Goal: Information Seeking & Learning: Check status

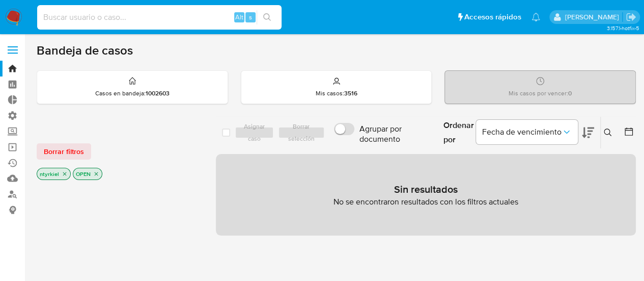
click at [109, 17] on input at bounding box center [159, 17] width 244 height 13
paste input "1261698277"
type input "1261698277"
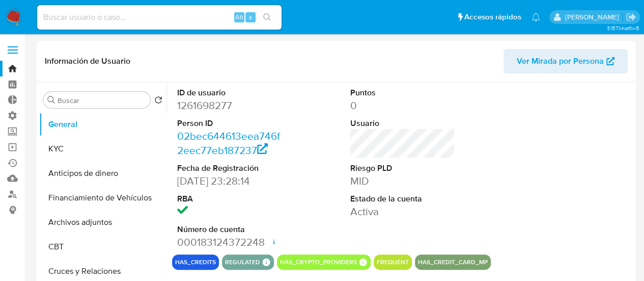
select select "10"
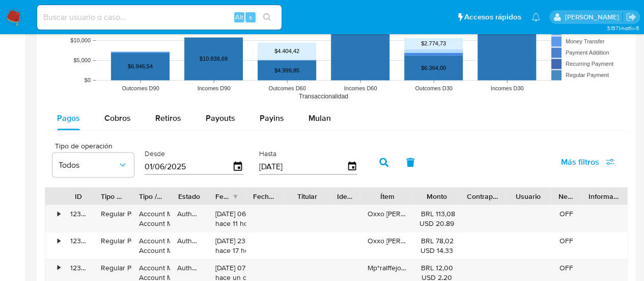
scroll to position [866, 0]
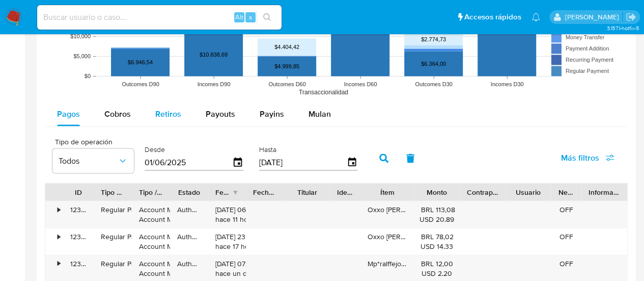
click at [160, 115] on span "Retiros" at bounding box center [168, 113] width 26 height 12
select select "10"
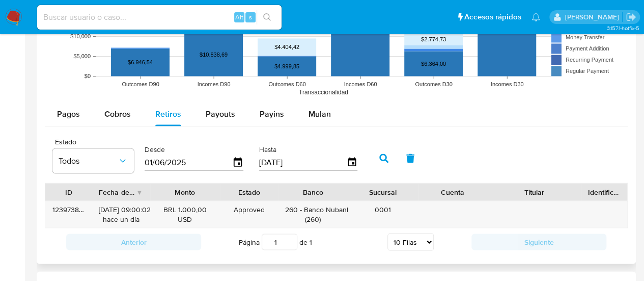
drag, startPoint x: 573, startPoint y: 188, endPoint x: 594, endPoint y: 190, distance: 20.5
click at [594, 190] on div "ID Fecha de creación Monto Estado Banco Sucursal Cuenta Titular Identificación" at bounding box center [336, 191] width 582 height 17
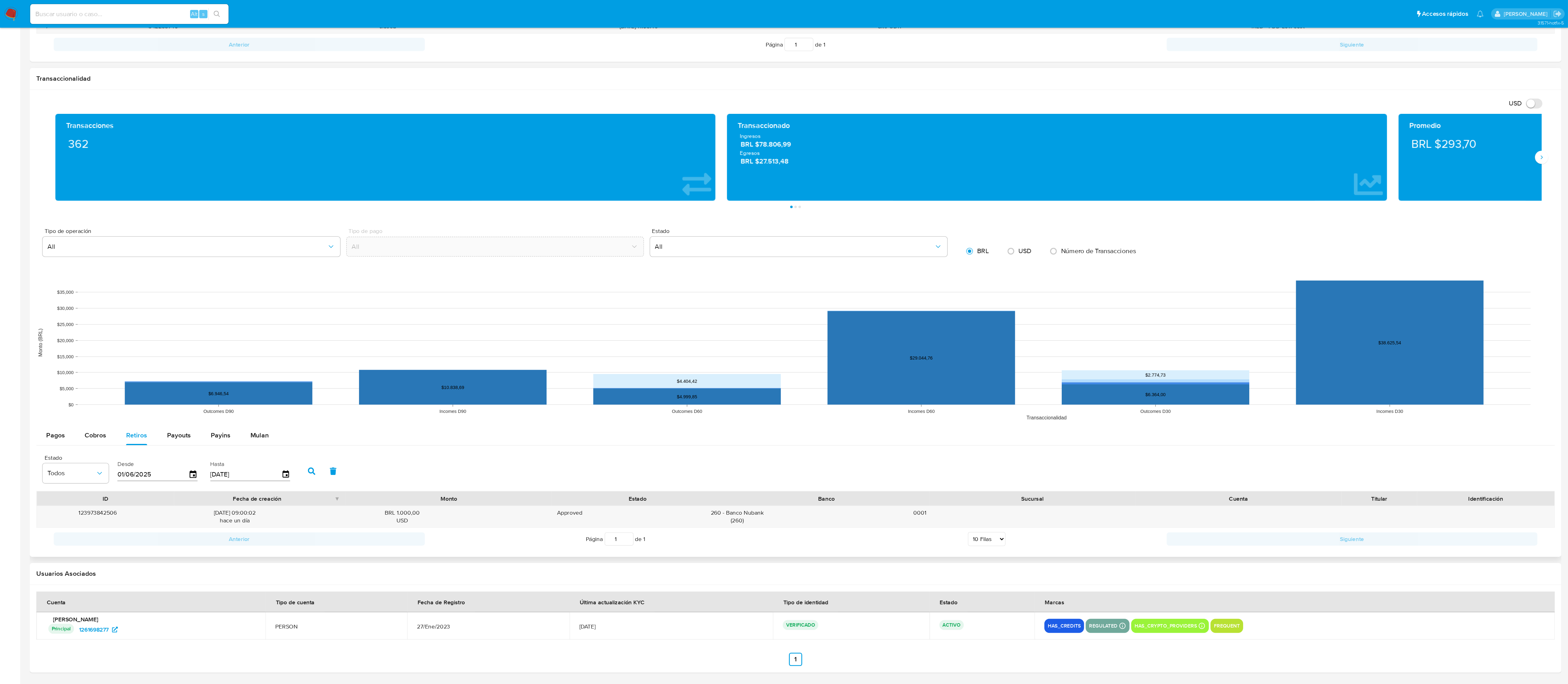
scroll to position [106, 0]
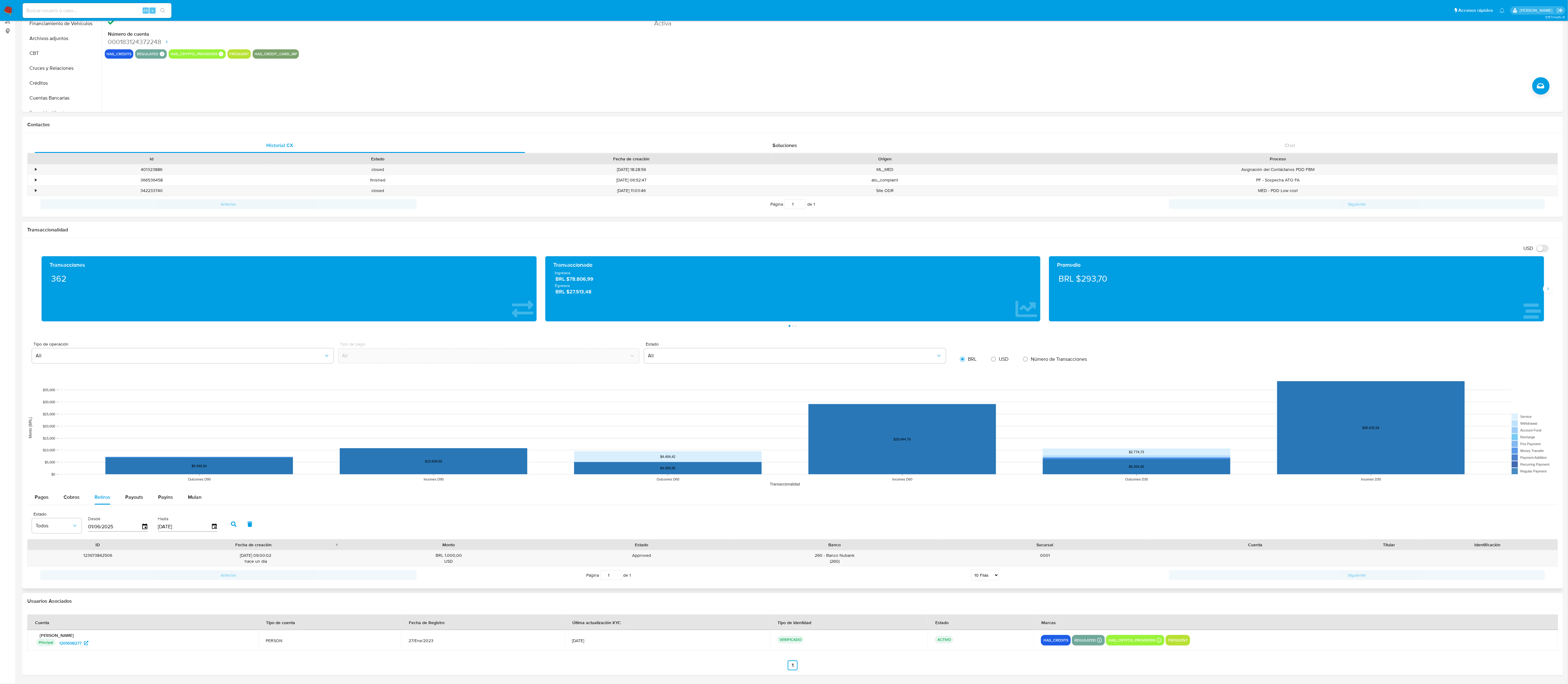
click at [396, 171] on div "Anterior Página 1 de 1 5 Filas 10 Filas 20 Filas 25 Filas 50 Filas 100 Filas Si…" at bounding box center [793, 575] width 1531 height 17
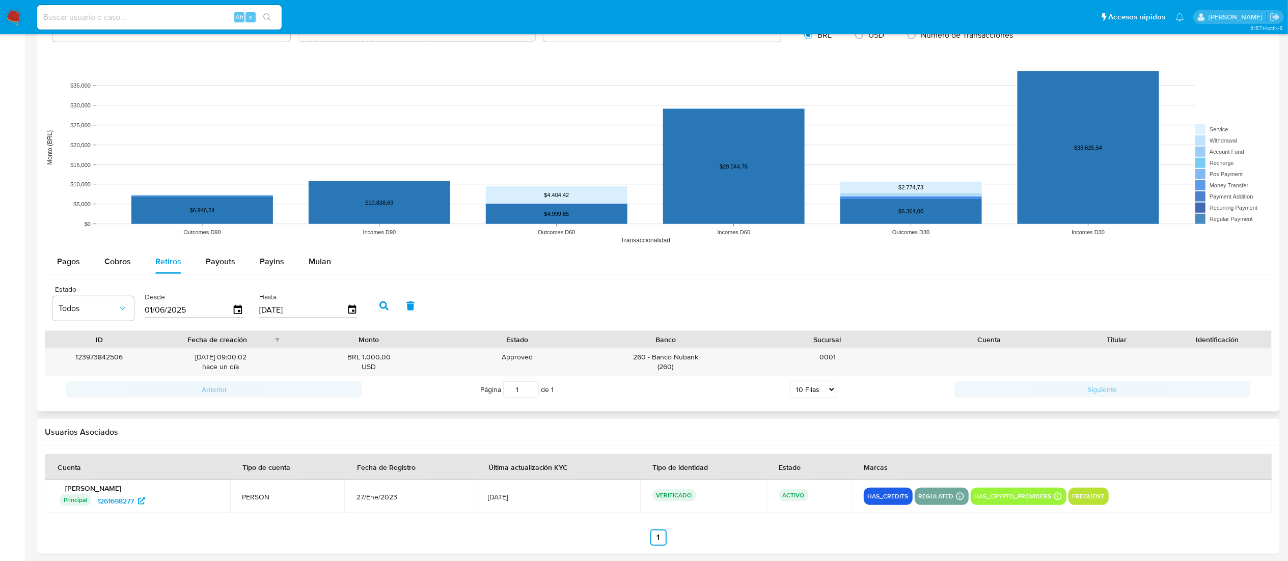
scroll to position [722, 0]
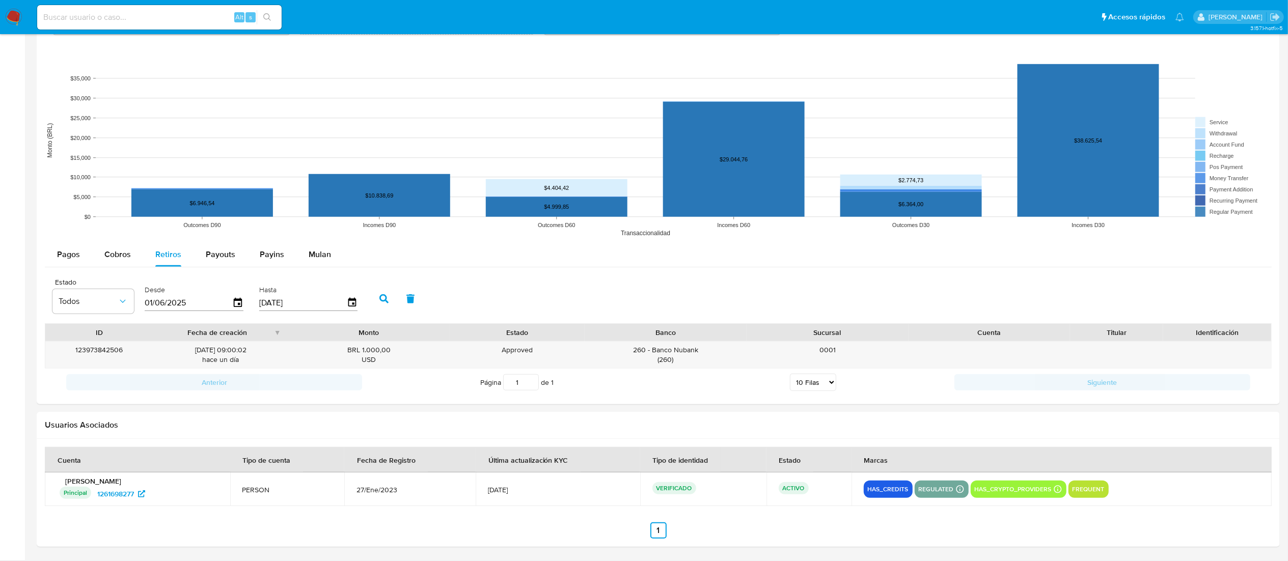
click at [651, 280] on div "123973842506 28/08/2025 09:00:02 hace un día BRL 1.000,00 USD Approved Approved…" at bounding box center [658, 355] width 1226 height 26
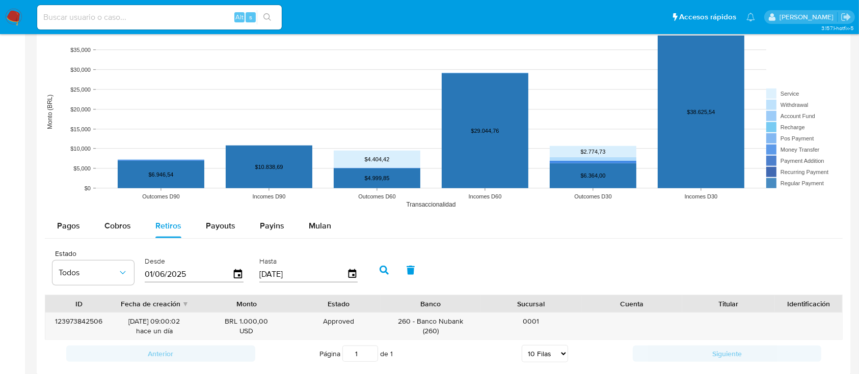
scroll to position [790, 0]
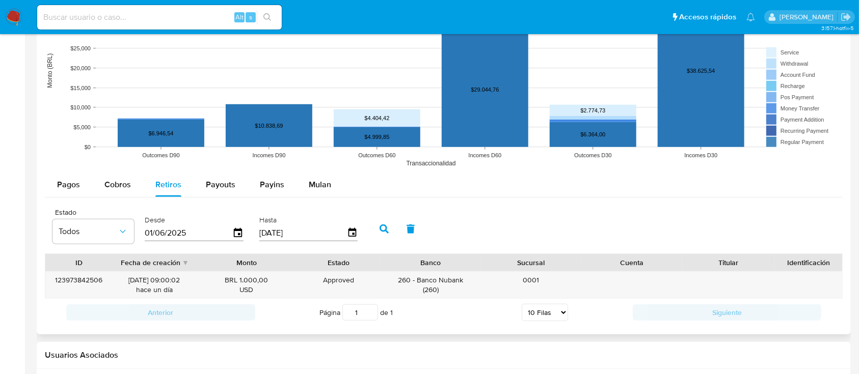
click at [651, 261] on div "Titular" at bounding box center [728, 263] width 79 height 10
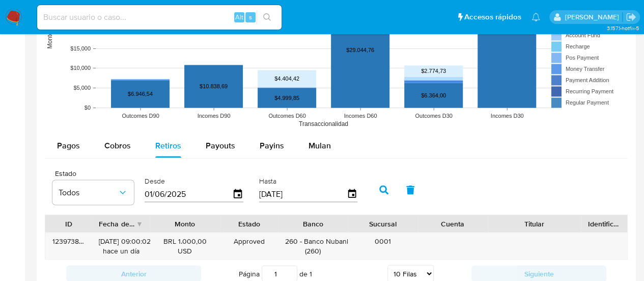
scroll to position [892, 0]
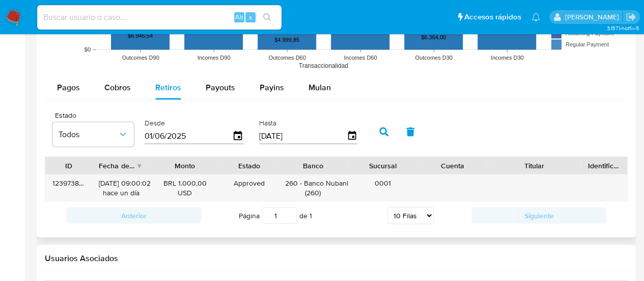
click at [471, 172] on div "Cuenta" at bounding box center [453, 164] width 70 height 17
click at [620, 180] on div "123973842506 28/08/2025 09:00:02 hace un día BRL 1.000,00 USD Approved Approved…" at bounding box center [336, 187] width 582 height 26
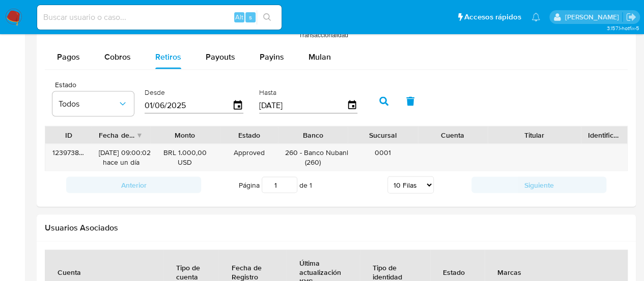
drag, startPoint x: 616, startPoint y: 278, endPoint x: 633, endPoint y: 278, distance: 16.3
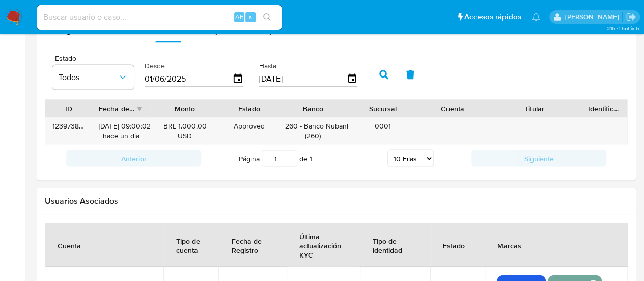
drag, startPoint x: 147, startPoint y: 120, endPoint x: 647, endPoint y: 92, distance: 500.9
drag, startPoint x: 600, startPoint y: 107, endPoint x: 651, endPoint y: 103, distance: 51.6
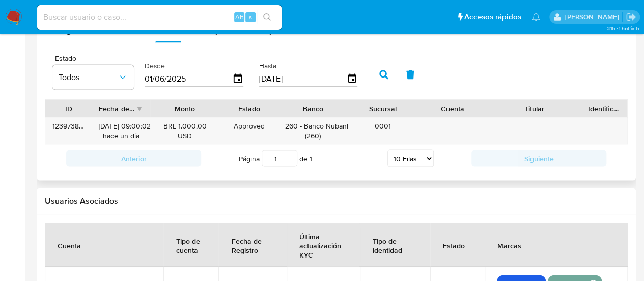
click at [551, 67] on div "Estado Todos Desde 01/06/2025 Hasta 29/08/2025" at bounding box center [336, 73] width 583 height 51
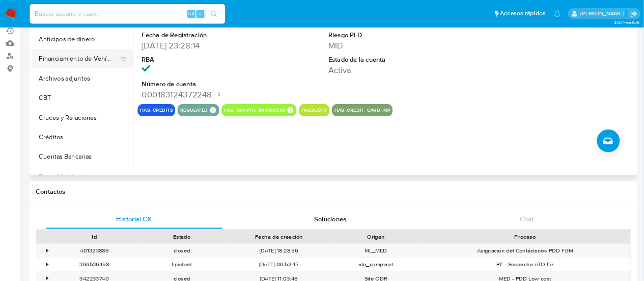
scroll to position [0, 0]
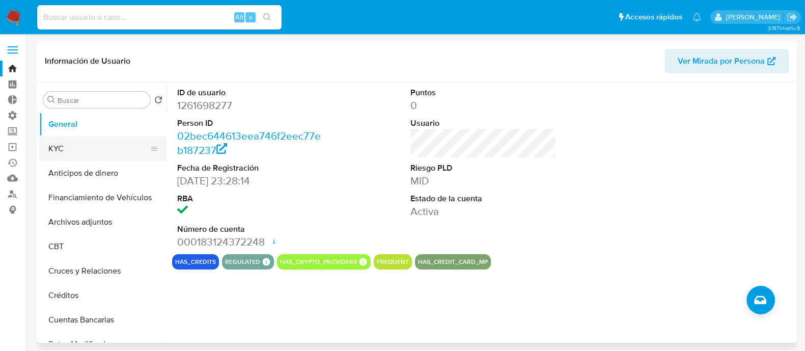
click at [71, 144] on button "KYC" at bounding box center [98, 148] width 119 height 24
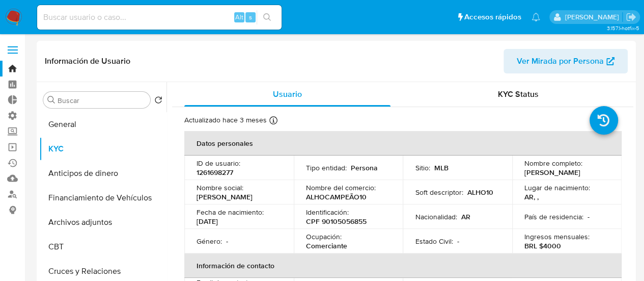
click at [202, 62] on header "Información de Usuario Ver Mirada por Persona" at bounding box center [336, 61] width 583 height 24
click at [11, 50] on label at bounding box center [12, 49] width 25 height 21
click at [0, 0] on input "checkbox" at bounding box center [0, 0] width 0 height 0
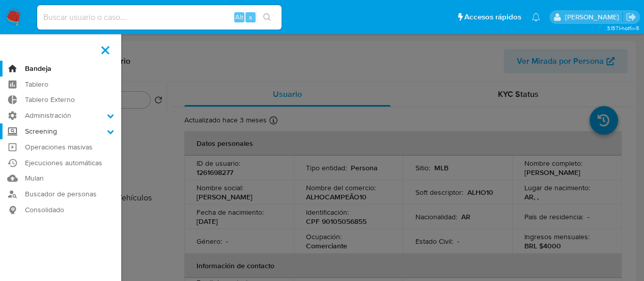
click at [39, 124] on label "Screening" at bounding box center [60, 131] width 121 height 16
click at [0, 0] on input "Screening" at bounding box center [0, 0] width 0 height 0
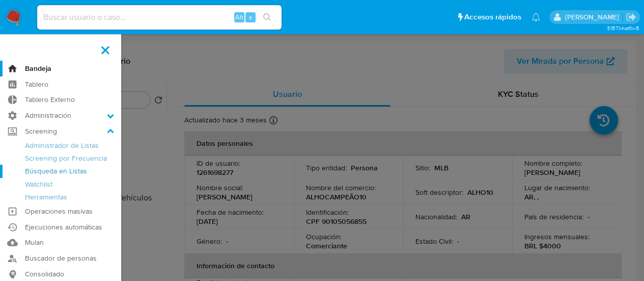
click at [65, 169] on link "Búsqueda en Listas" at bounding box center [60, 171] width 121 height 13
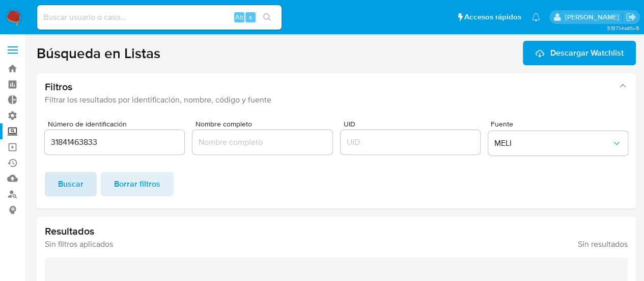
click at [68, 193] on span "Buscar" at bounding box center [70, 184] width 25 height 22
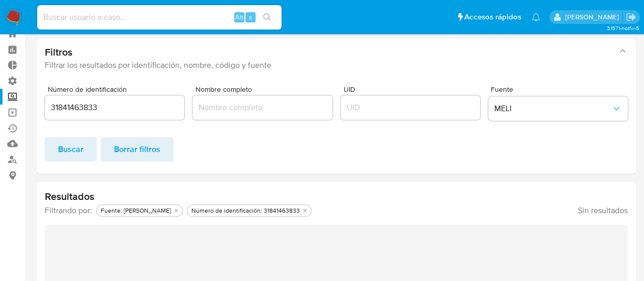
scroll to position [51, 0]
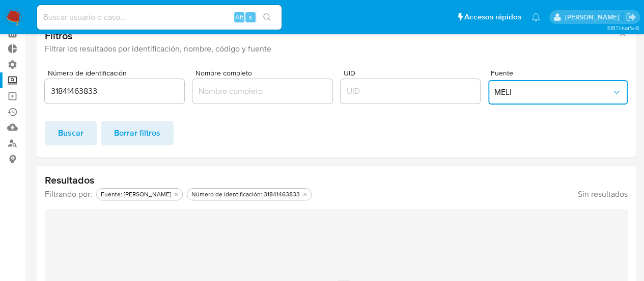
click at [521, 90] on span "MELI" at bounding box center [553, 92] width 117 height 10
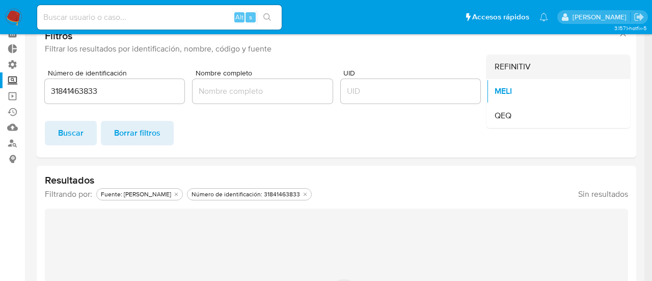
click at [517, 76] on div "REFINITIV" at bounding box center [555, 66] width 121 height 24
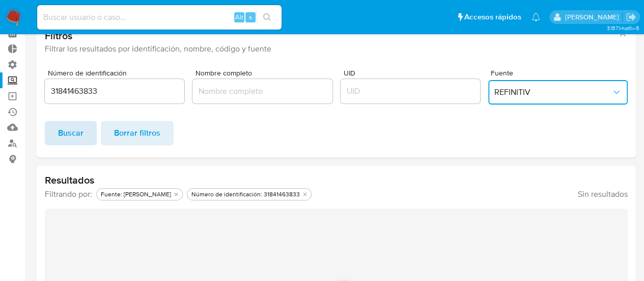
click at [83, 133] on span "Buscar" at bounding box center [70, 133] width 25 height 22
click at [514, 94] on span "REFINITIV" at bounding box center [553, 92] width 117 height 10
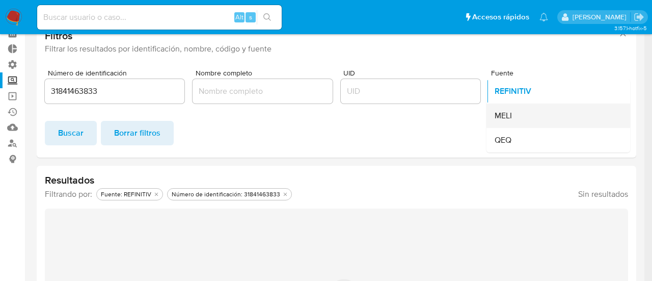
click at [517, 117] on div "MELI" at bounding box center [555, 115] width 121 height 24
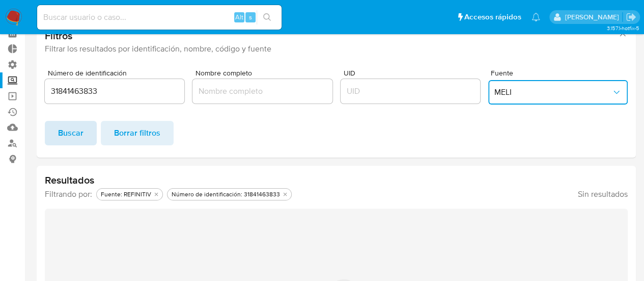
click at [78, 131] on span "Buscar" at bounding box center [70, 133] width 25 height 22
click at [519, 94] on span "MELI" at bounding box center [553, 92] width 117 height 10
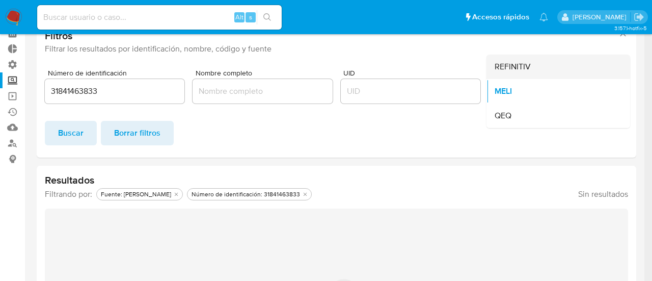
click at [517, 66] on span "REFINITIV" at bounding box center [513, 67] width 36 height 10
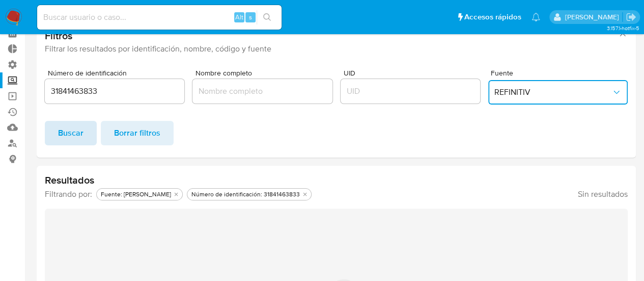
click at [83, 135] on span "Buscar" at bounding box center [70, 133] width 25 height 22
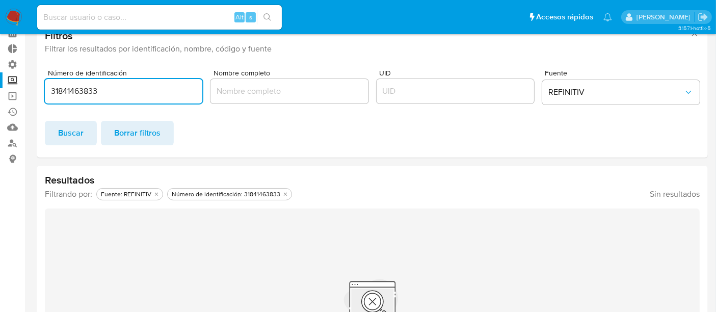
drag, startPoint x: 111, startPoint y: 87, endPoint x: 42, endPoint y: 86, distance: 68.8
click at [42, 86] on div "Número de identificación 31841463833 Nombre completo UID Fuente REFINITIV Busca…" at bounding box center [372, 109] width 671 height 96
paste input "15185789778"
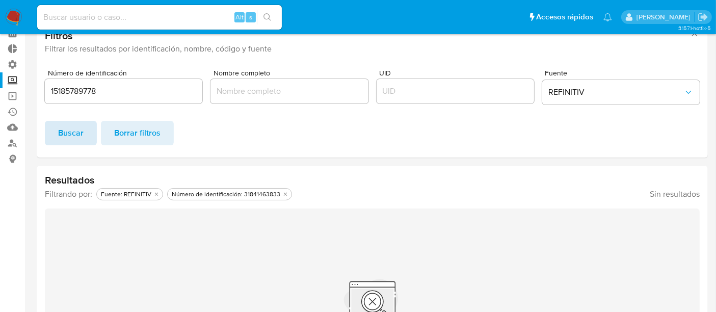
click at [74, 138] on span "Buscar" at bounding box center [70, 133] width 25 height 22
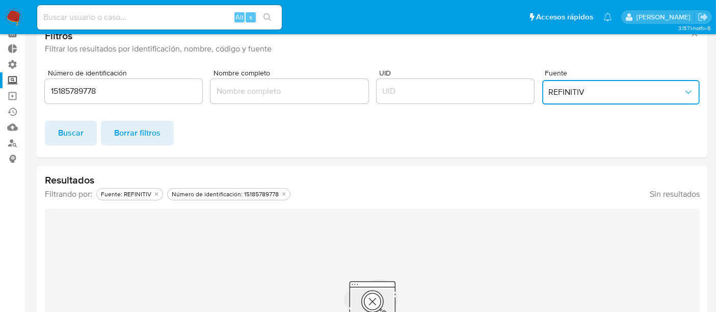
click at [601, 98] on button "REFINITIV" at bounding box center [620, 92] width 157 height 24
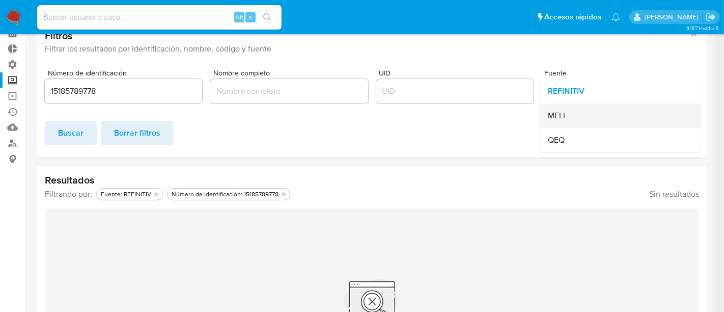
click at [580, 119] on div "MELI" at bounding box center [617, 115] width 139 height 24
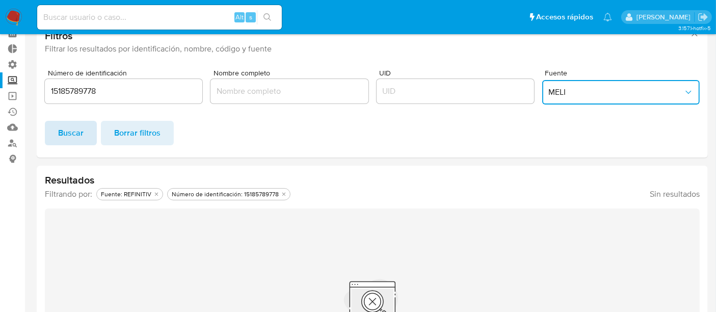
click at [67, 134] on span "Buscar" at bounding box center [70, 133] width 25 height 22
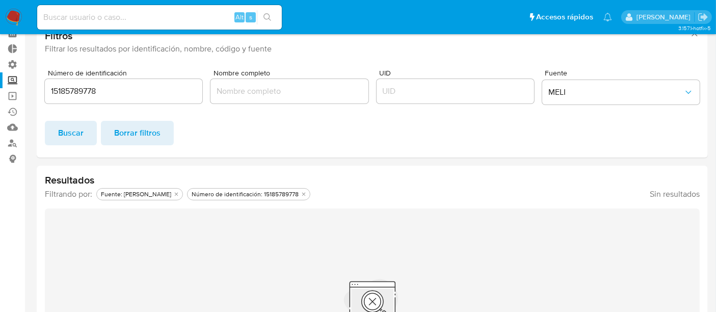
click at [71, 130] on span "Buscar" at bounding box center [70, 133] width 25 height 22
click at [591, 95] on span "MELI" at bounding box center [615, 92] width 135 height 10
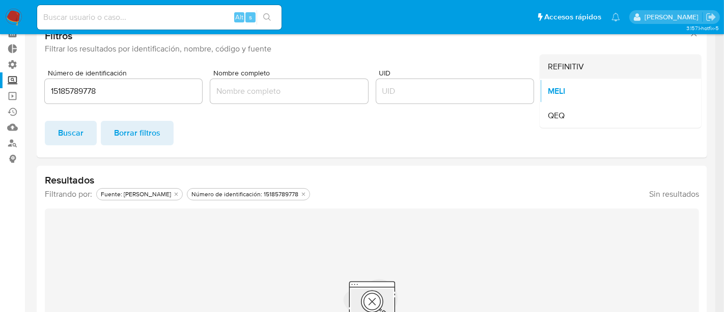
click at [563, 66] on span "REFINITIV" at bounding box center [566, 67] width 36 height 10
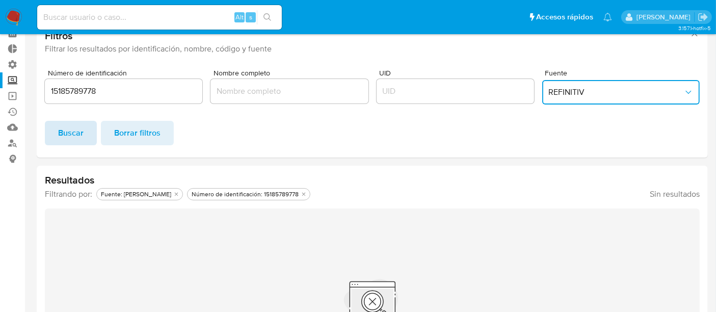
click at [82, 129] on span "Buscar" at bounding box center [70, 133] width 25 height 22
click at [578, 94] on span "REFINITIV" at bounding box center [615, 92] width 135 height 10
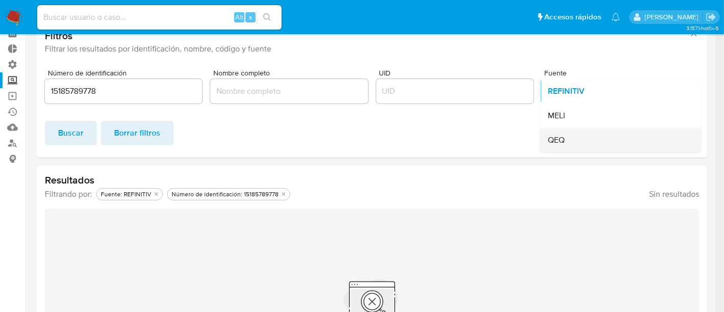
click at [559, 135] on span "QEQ" at bounding box center [556, 140] width 17 height 10
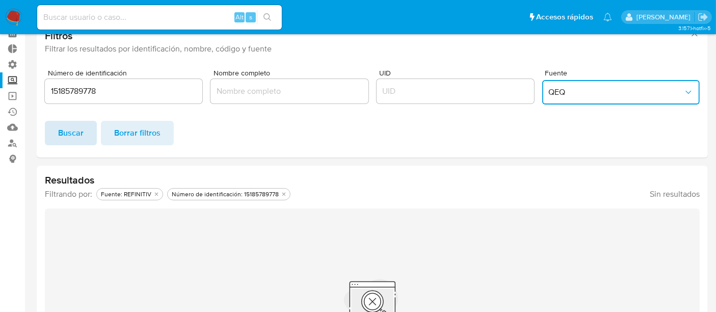
click at [71, 140] on span "Buscar" at bounding box center [70, 133] width 25 height 22
click at [564, 93] on span "QEQ" at bounding box center [615, 92] width 135 height 10
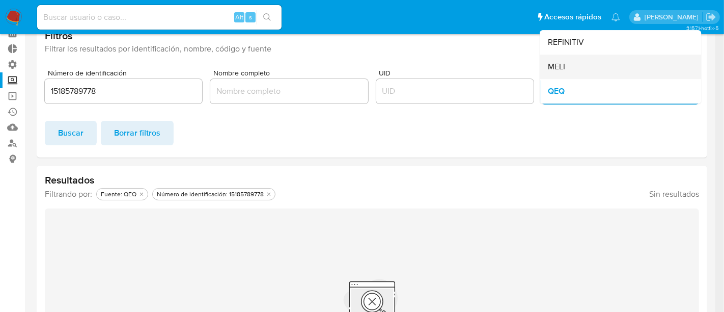
click at [569, 68] on div "MELI" at bounding box center [617, 66] width 139 height 24
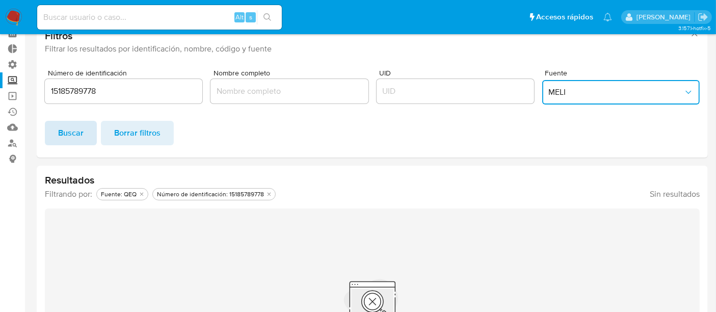
click at [86, 131] on button "Buscar" at bounding box center [71, 133] width 52 height 24
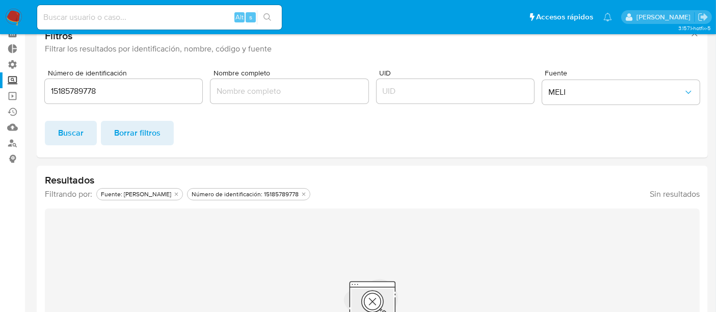
drag, startPoint x: 111, startPoint y: 84, endPoint x: 49, endPoint y: 80, distance: 61.7
click at [49, 80] on div "15185789778" at bounding box center [123, 91] width 157 height 24
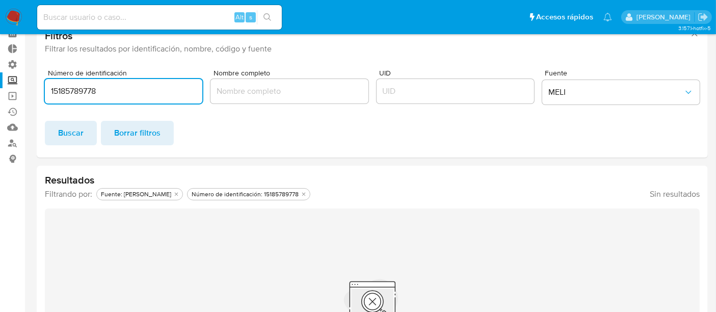
click at [64, 87] on input "15185789778" at bounding box center [123, 91] width 157 height 13
paste input "31841463833"
click at [74, 127] on span "Buscar" at bounding box center [70, 133] width 25 height 22
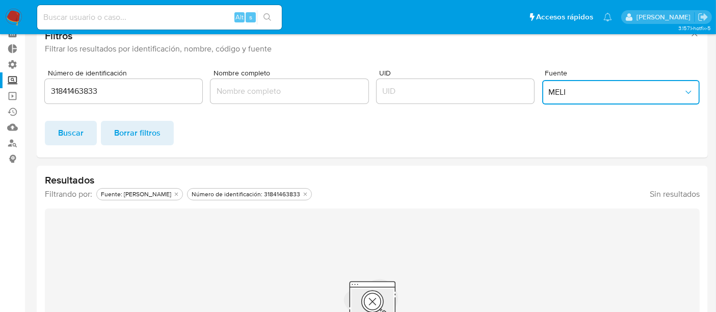
click at [584, 87] on span "MELI" at bounding box center [615, 92] width 135 height 10
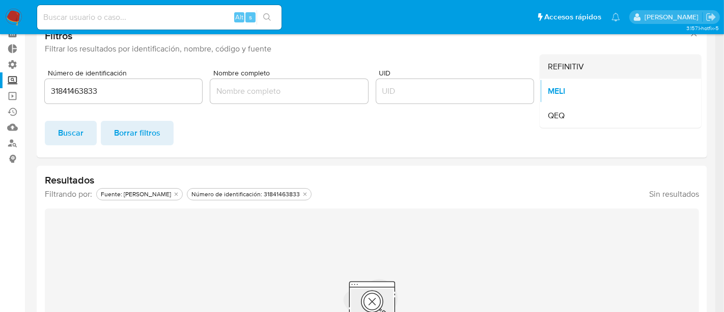
click at [562, 67] on span "REFINITIV" at bounding box center [566, 67] width 36 height 10
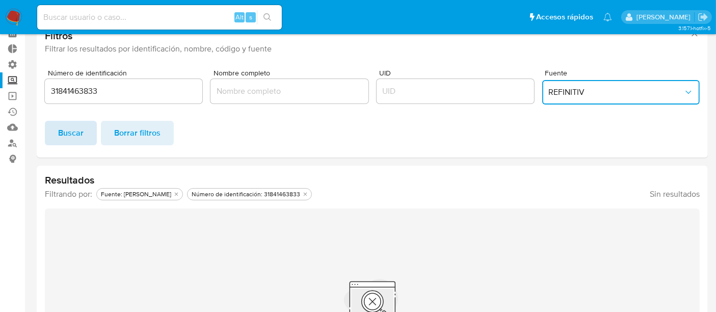
click at [81, 131] on span "Buscar" at bounding box center [70, 133] width 25 height 22
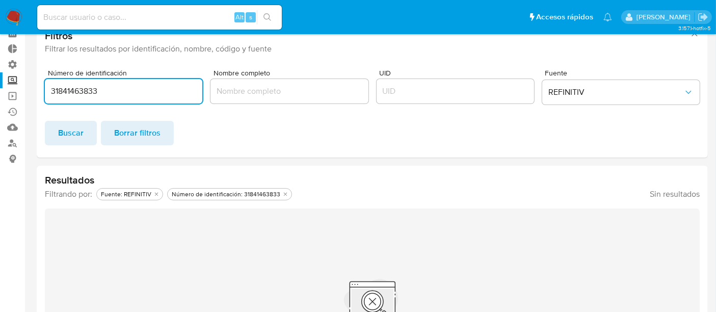
drag, startPoint x: 123, startPoint y: 93, endPoint x: 0, endPoint y: 85, distance: 123.6
click at [0, 85] on section "Bandeja Tablero Tablero Externo Administración Reglas Roles Usuarios Equipos Co…" at bounding box center [358, 188] width 716 height 478
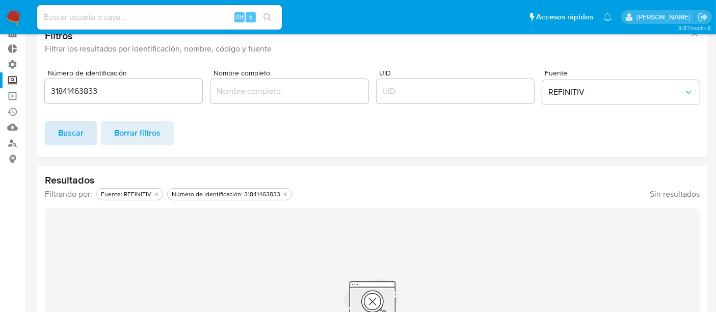
click at [78, 124] on span "Buscar" at bounding box center [70, 133] width 25 height 22
click at [569, 94] on span "REFINITIV" at bounding box center [615, 92] width 135 height 10
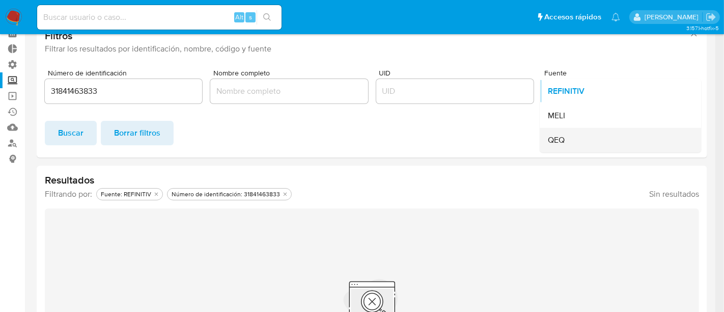
click at [566, 132] on div "QEQ" at bounding box center [617, 140] width 139 height 24
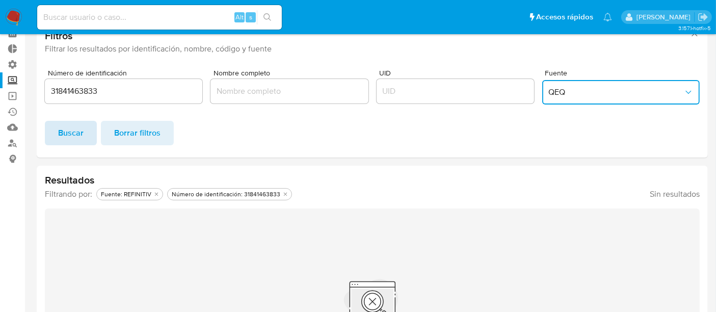
click at [66, 134] on span "Buscar" at bounding box center [70, 133] width 25 height 22
click at [544, 93] on button "QEQ" at bounding box center [620, 92] width 157 height 24
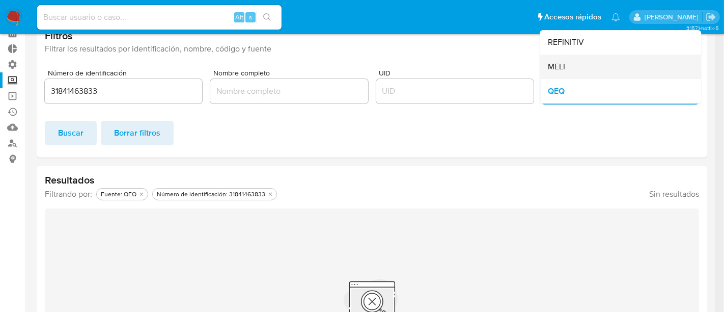
click at [559, 63] on span "MELI" at bounding box center [556, 67] width 17 height 10
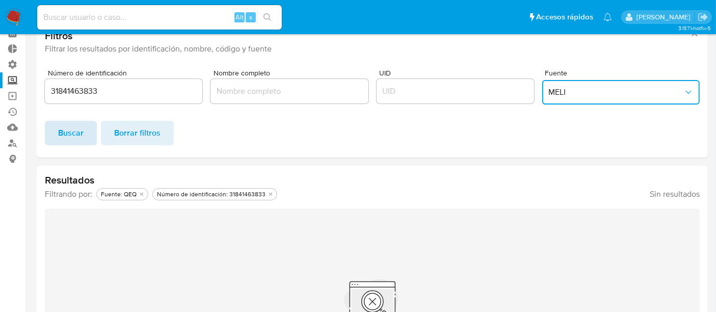
click at [87, 126] on button "Buscar" at bounding box center [71, 133] width 52 height 24
click at [592, 95] on span "MELI" at bounding box center [615, 92] width 135 height 10
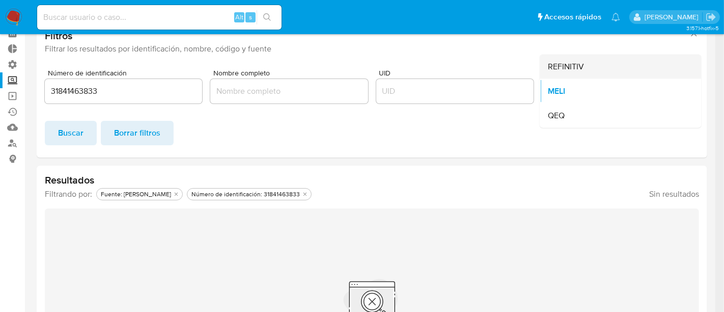
click at [576, 73] on div "REFINITIV" at bounding box center [617, 66] width 139 height 24
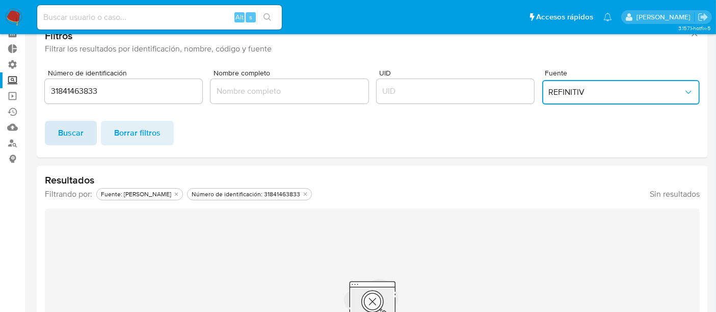
click at [52, 134] on button "Buscar" at bounding box center [71, 133] width 52 height 24
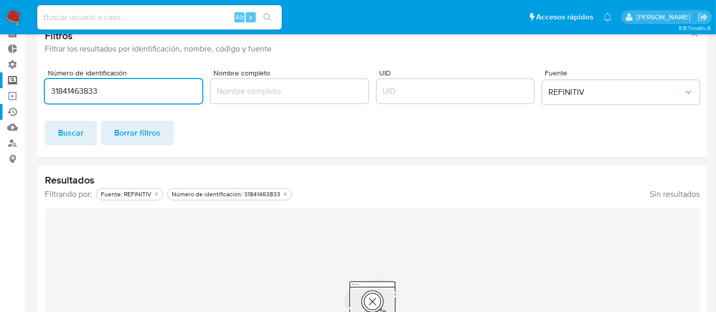
drag, startPoint x: 119, startPoint y: 85, endPoint x: 0, endPoint y: 110, distance: 121.3
click at [0, 110] on section "Bandeja Tablero Tablero Externo Administración Reglas Roles Usuarios Equipos Co…" at bounding box center [358, 188] width 716 height 478
paste input "15185789778"
type input "15185789778"
click at [62, 136] on span "Buscar" at bounding box center [70, 133] width 25 height 22
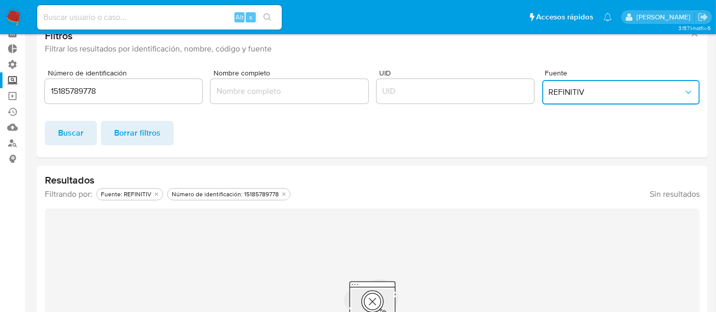
click at [616, 95] on span "REFINITIV" at bounding box center [615, 92] width 135 height 10
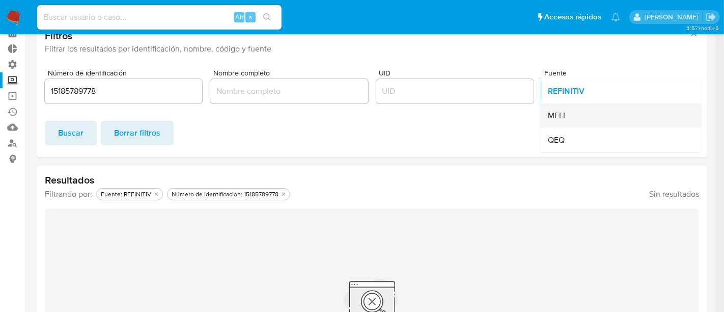
click at [585, 106] on div "MELI" at bounding box center [617, 115] width 139 height 24
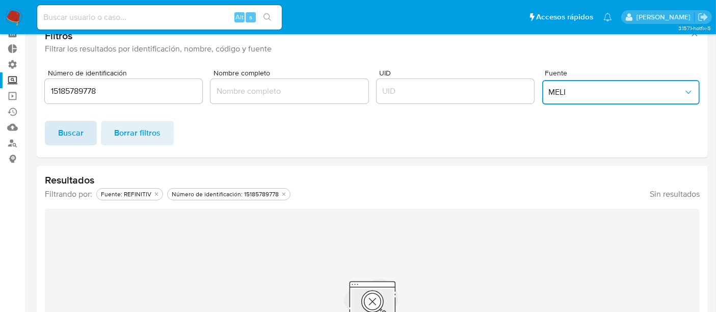
click at [67, 130] on span "Buscar" at bounding box center [70, 133] width 25 height 22
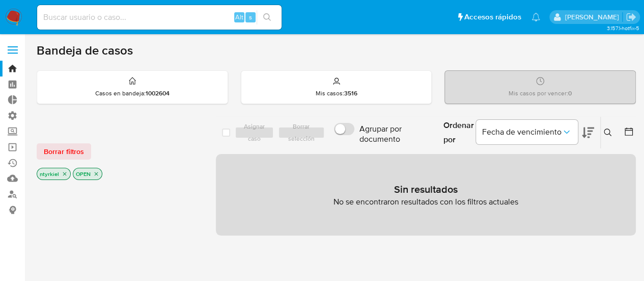
click at [105, 13] on input at bounding box center [159, 17] width 244 height 13
paste input "1421283214"
type input "1421283214"
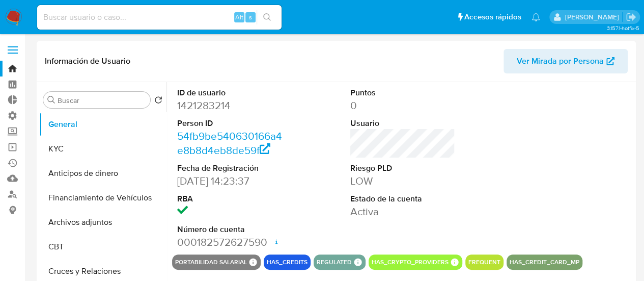
select select "10"
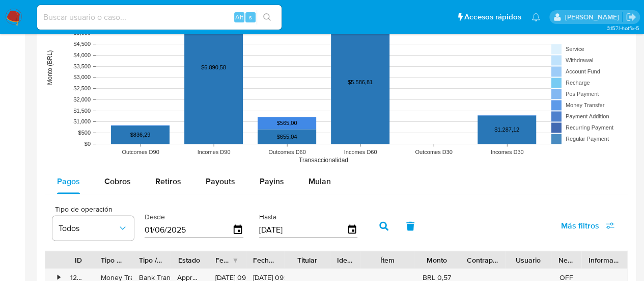
scroll to position [866, 0]
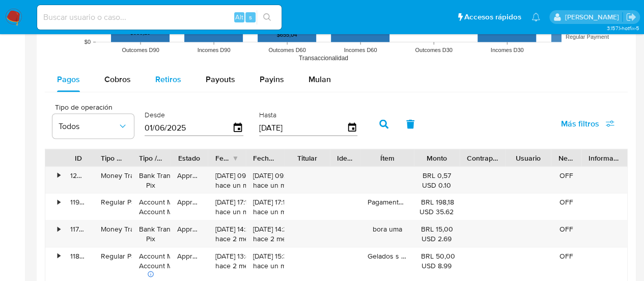
click at [185, 69] on button "Retiros" at bounding box center [168, 79] width 50 height 24
select select "10"
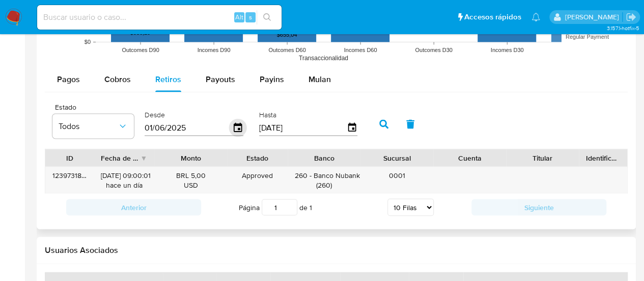
type button "2"
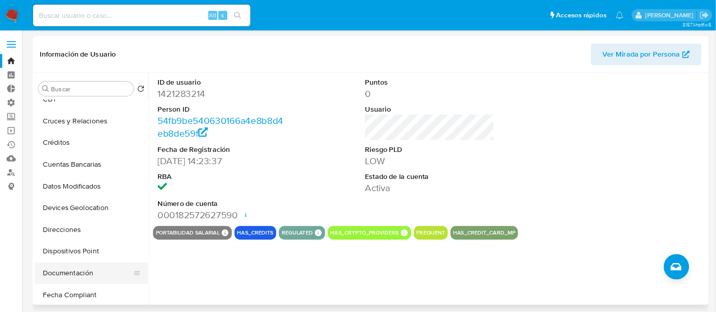
scroll to position [9, 0]
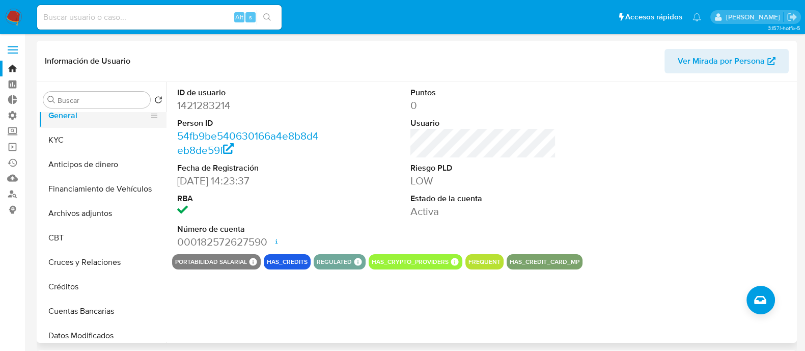
click at [69, 126] on button "General" at bounding box center [98, 115] width 119 height 24
click at [69, 138] on button "KYC" at bounding box center [98, 140] width 119 height 24
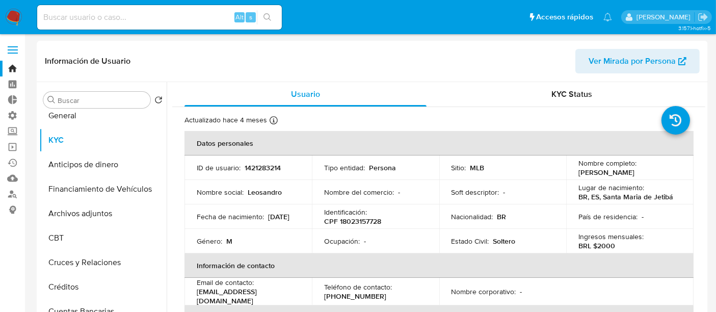
scroll to position [879, 0]
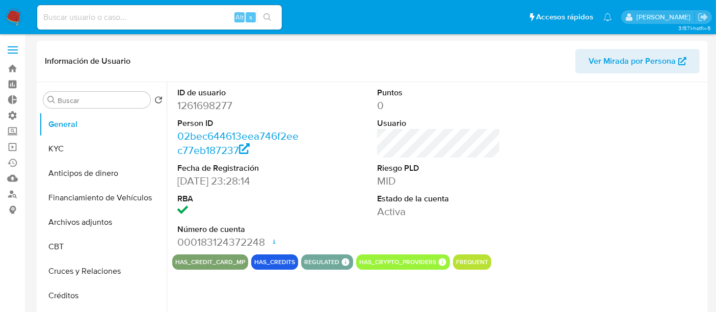
select select "10"
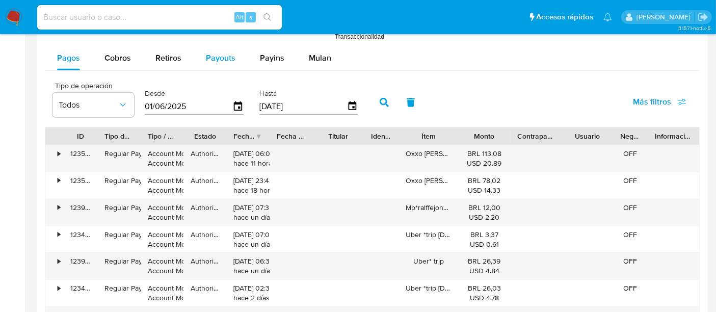
scroll to position [848, 0]
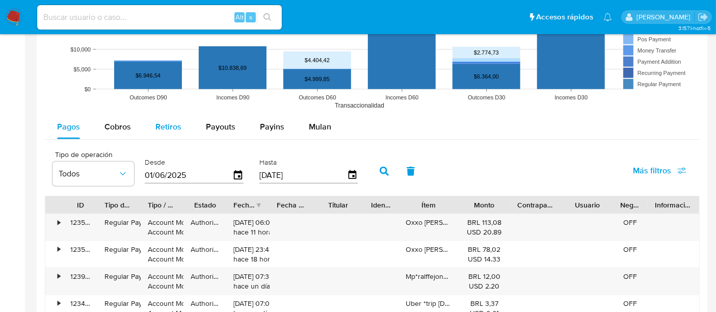
click at [166, 122] on span "Retiros" at bounding box center [168, 127] width 26 height 12
select select "10"
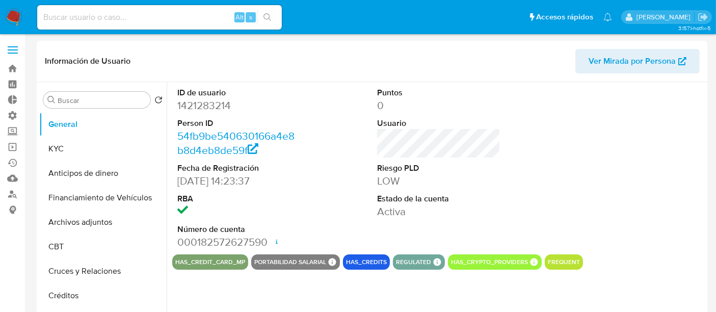
select select "10"
click at [148, 21] on input at bounding box center [159, 17] width 244 height 13
paste input "1261698277"
type input "1261698277"
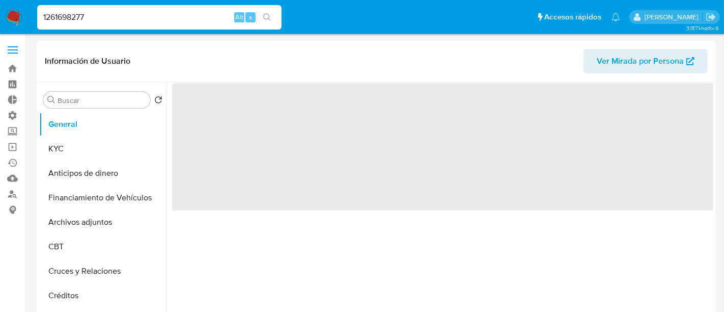
select select "10"
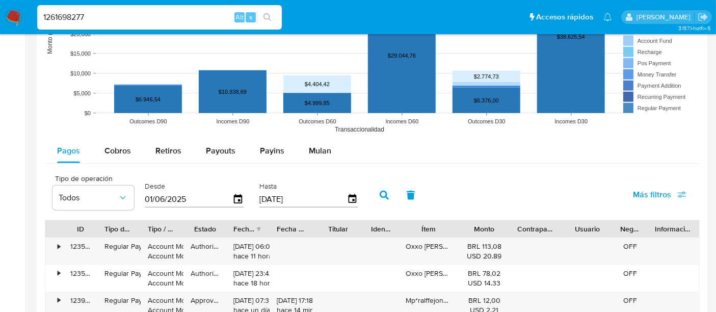
scroll to position [848, 0]
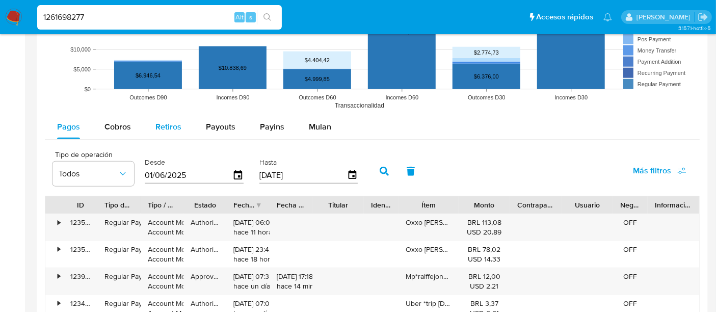
click at [171, 131] on div "Retiros" at bounding box center [168, 127] width 26 height 24
select select "10"
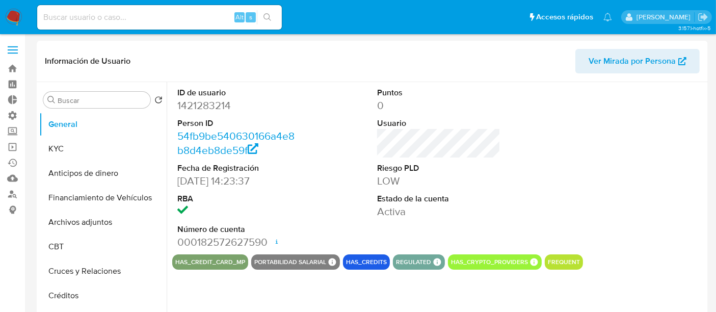
select select "10"
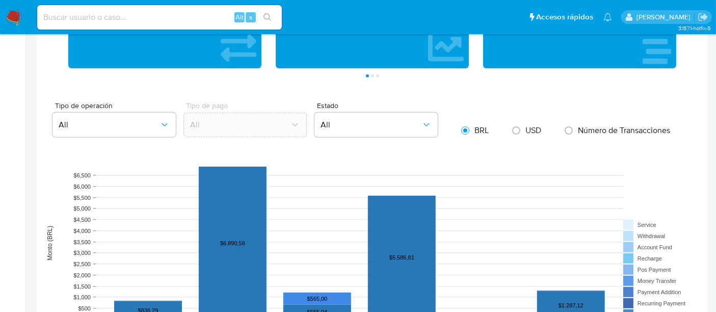
scroll to position [792, 0]
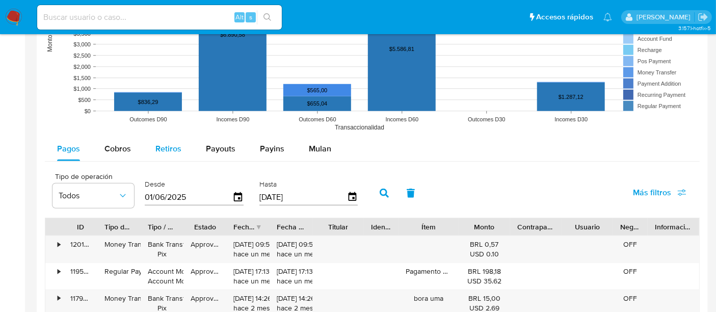
click at [174, 146] on span "Retiros" at bounding box center [168, 149] width 26 height 12
select select "10"
